Goal: Find specific page/section: Find specific page/section

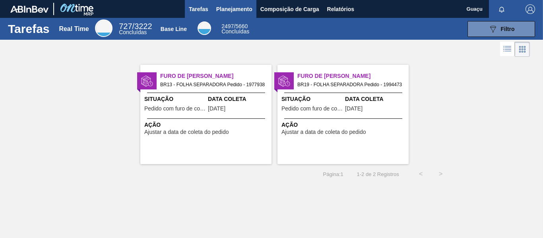
click at [230, 11] on span "Planejamento" at bounding box center [234, 9] width 36 height 10
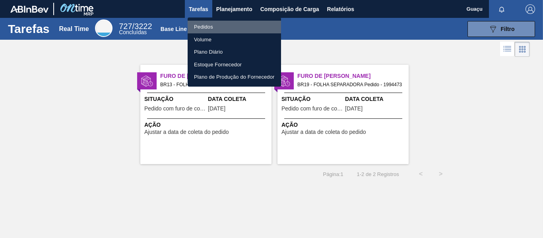
click at [212, 28] on li "Pedidos" at bounding box center [234, 27] width 93 height 13
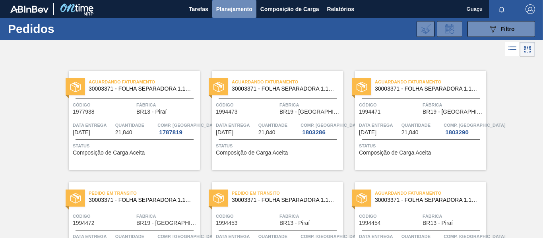
click at [231, 11] on span "Planejamento" at bounding box center [234, 9] width 36 height 10
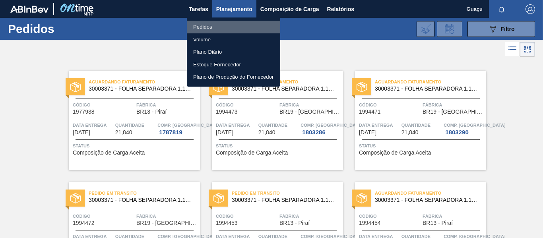
click at [200, 29] on li "Pedidos" at bounding box center [233, 27] width 93 height 13
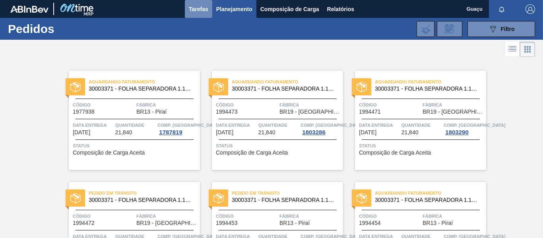
click at [203, 11] on span "Tarefas" at bounding box center [198, 9] width 19 height 10
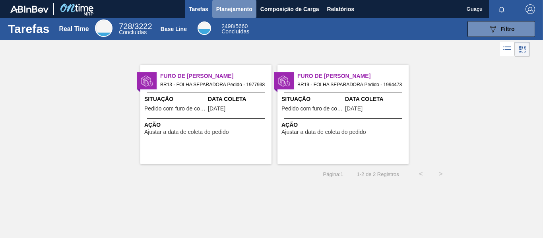
click at [235, 12] on span "Planejamento" at bounding box center [234, 9] width 36 height 10
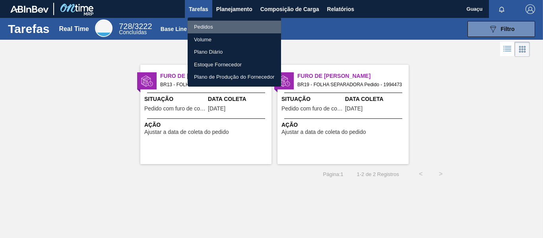
click at [204, 26] on li "Pedidos" at bounding box center [234, 27] width 93 height 13
